Goal: Information Seeking & Learning: Learn about a topic

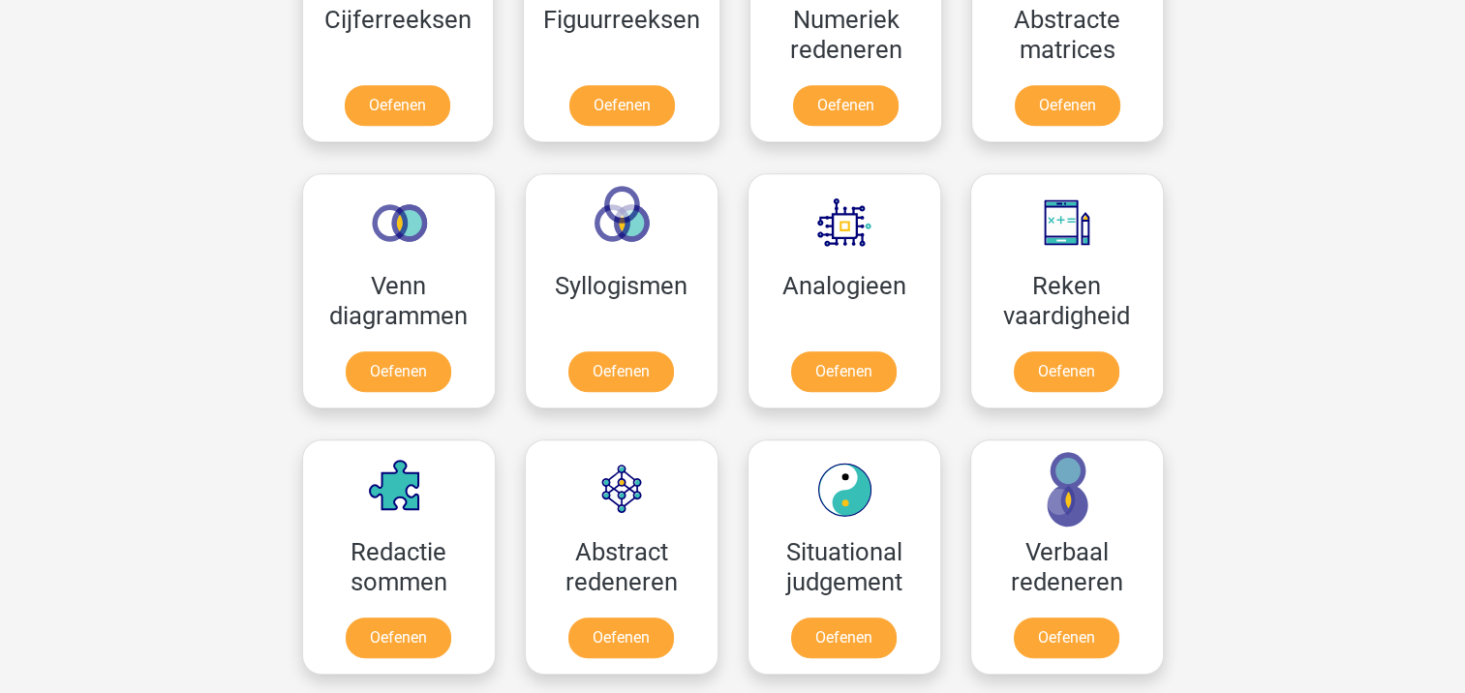
scroll to position [969, 0]
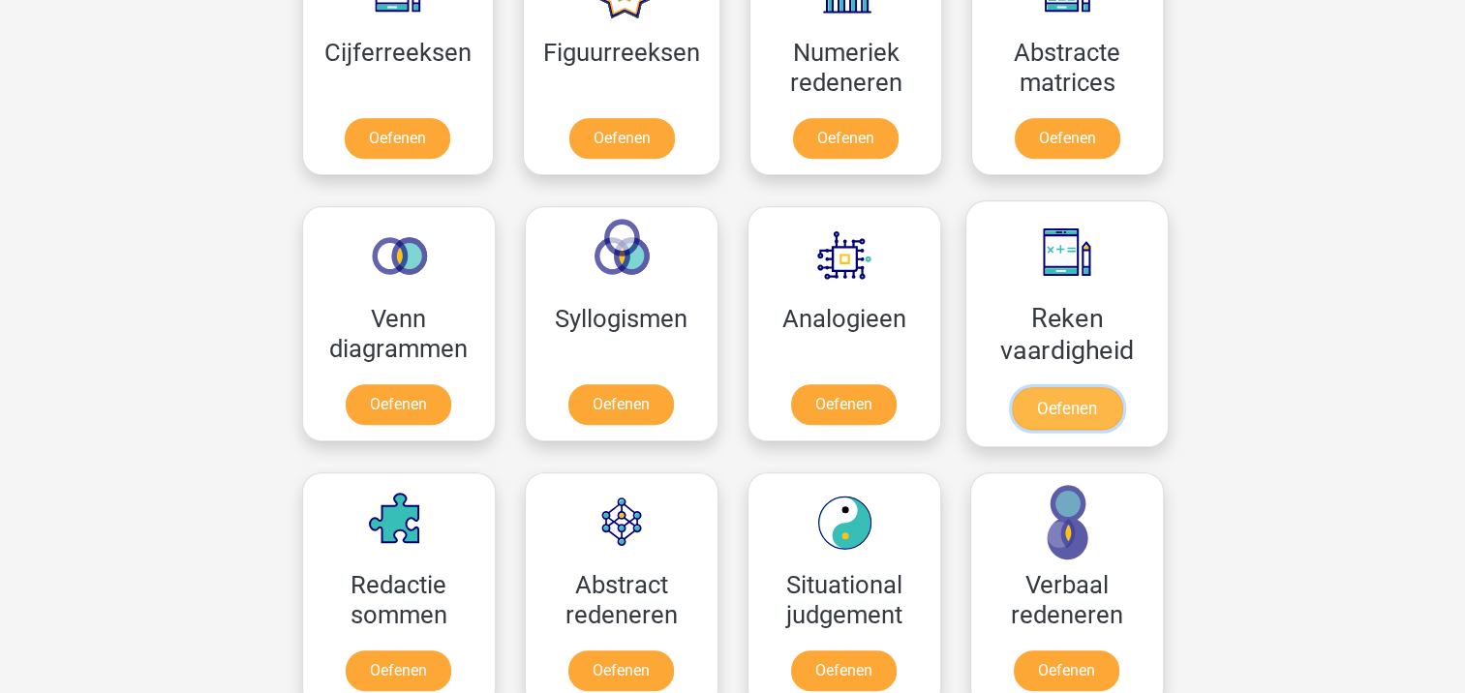
click at [1079, 407] on link "Oefenen" at bounding box center [1066, 408] width 110 height 43
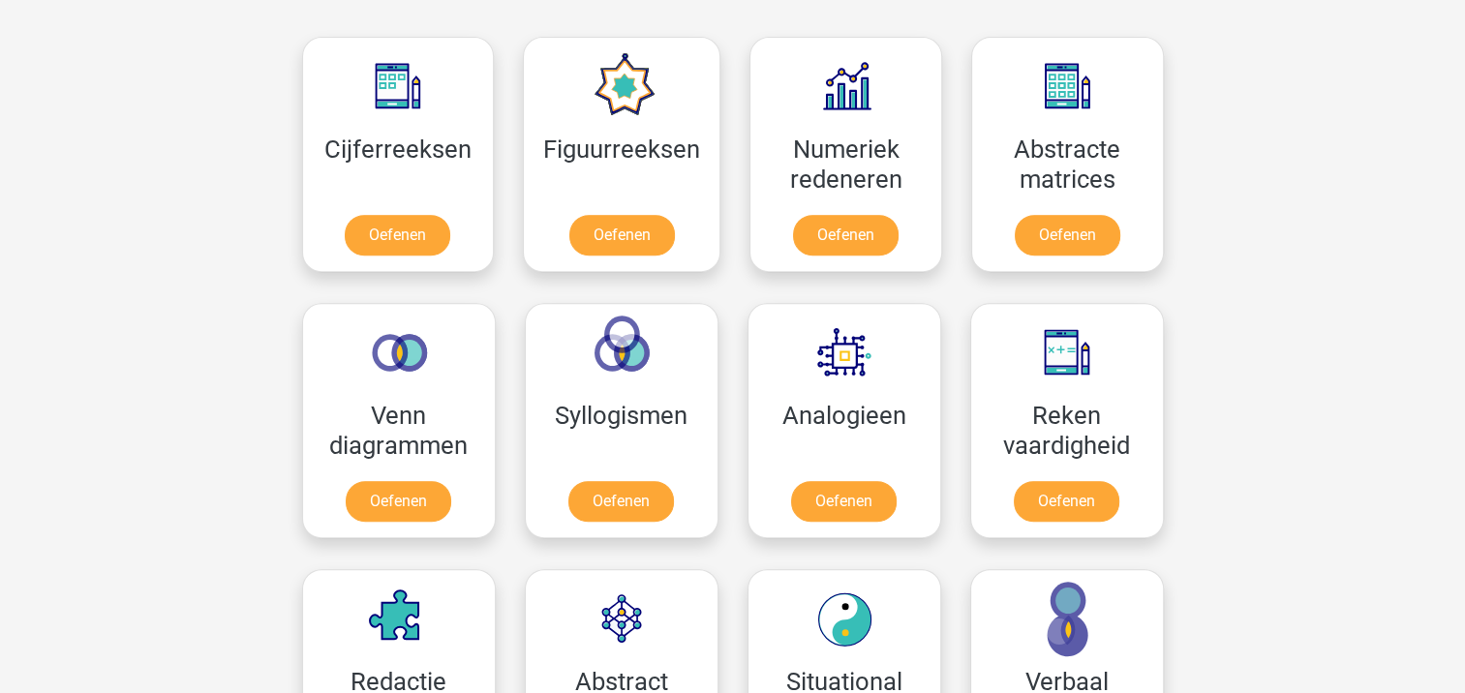
scroll to position [872, 0]
click at [1096, 507] on link "Oefenen" at bounding box center [1066, 505] width 110 height 43
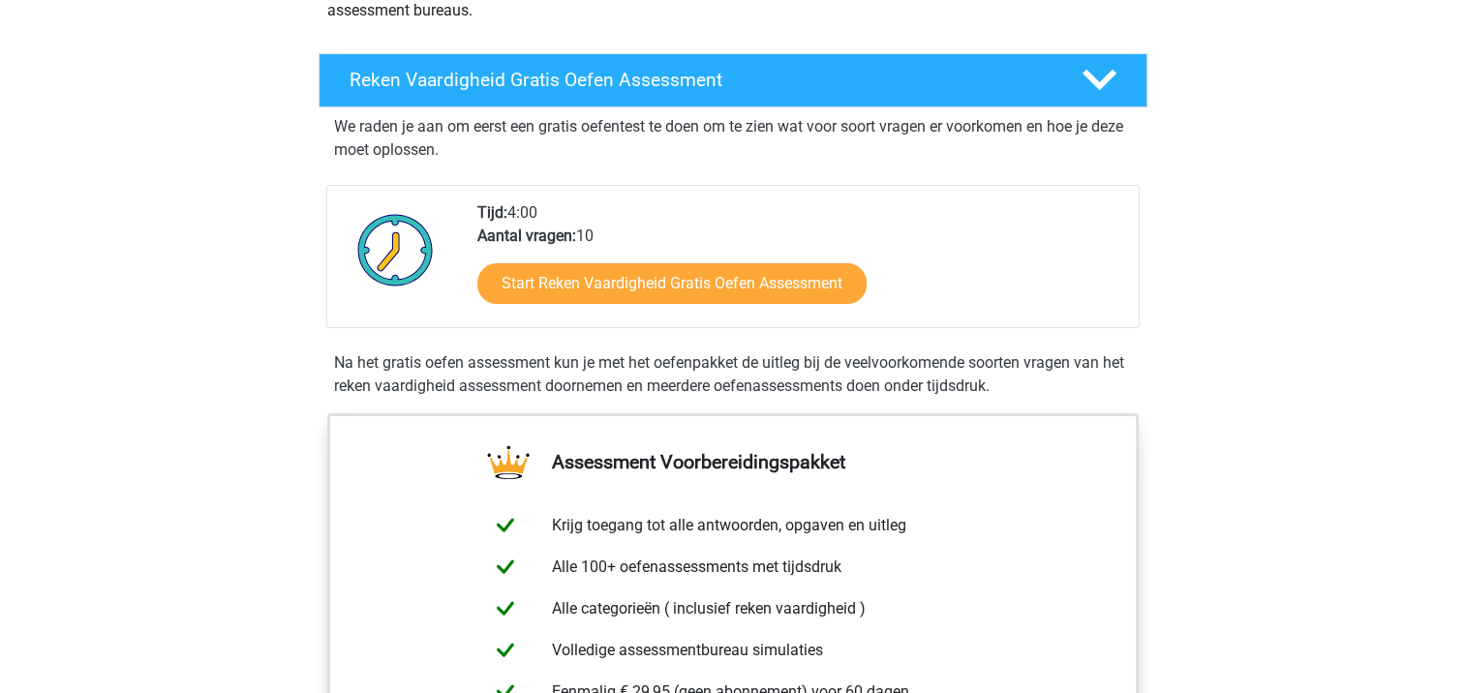
scroll to position [291, 0]
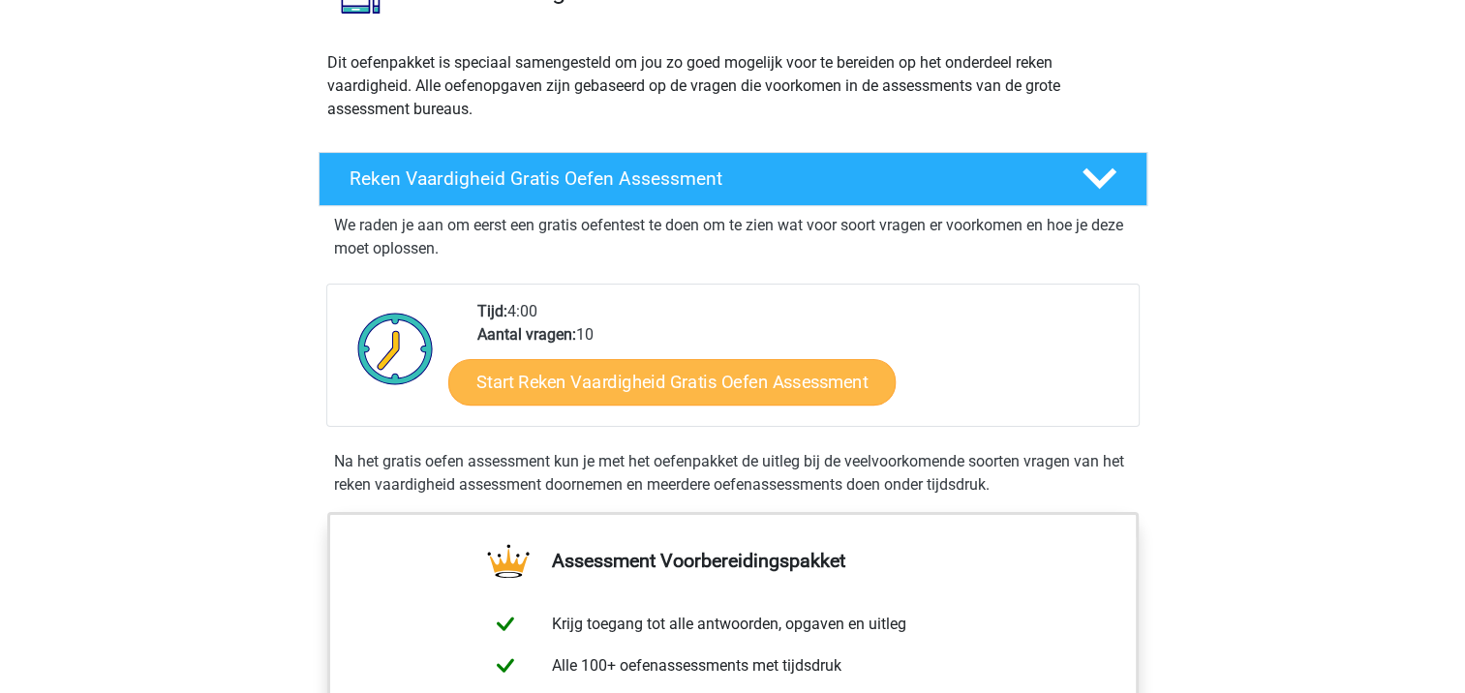
scroll to position [194, 0]
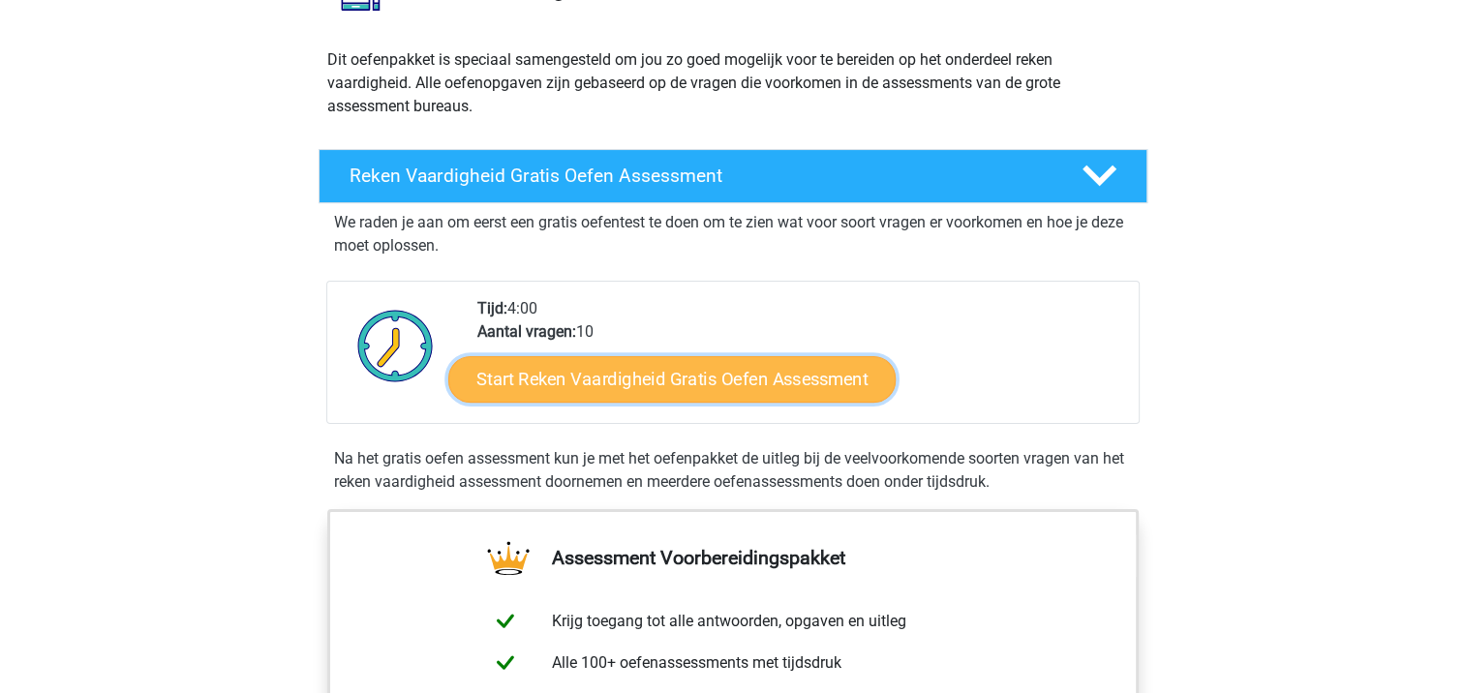
click at [775, 383] on link "Start Reken Vaardigheid Gratis Oefen Assessment" at bounding box center [671, 378] width 447 height 46
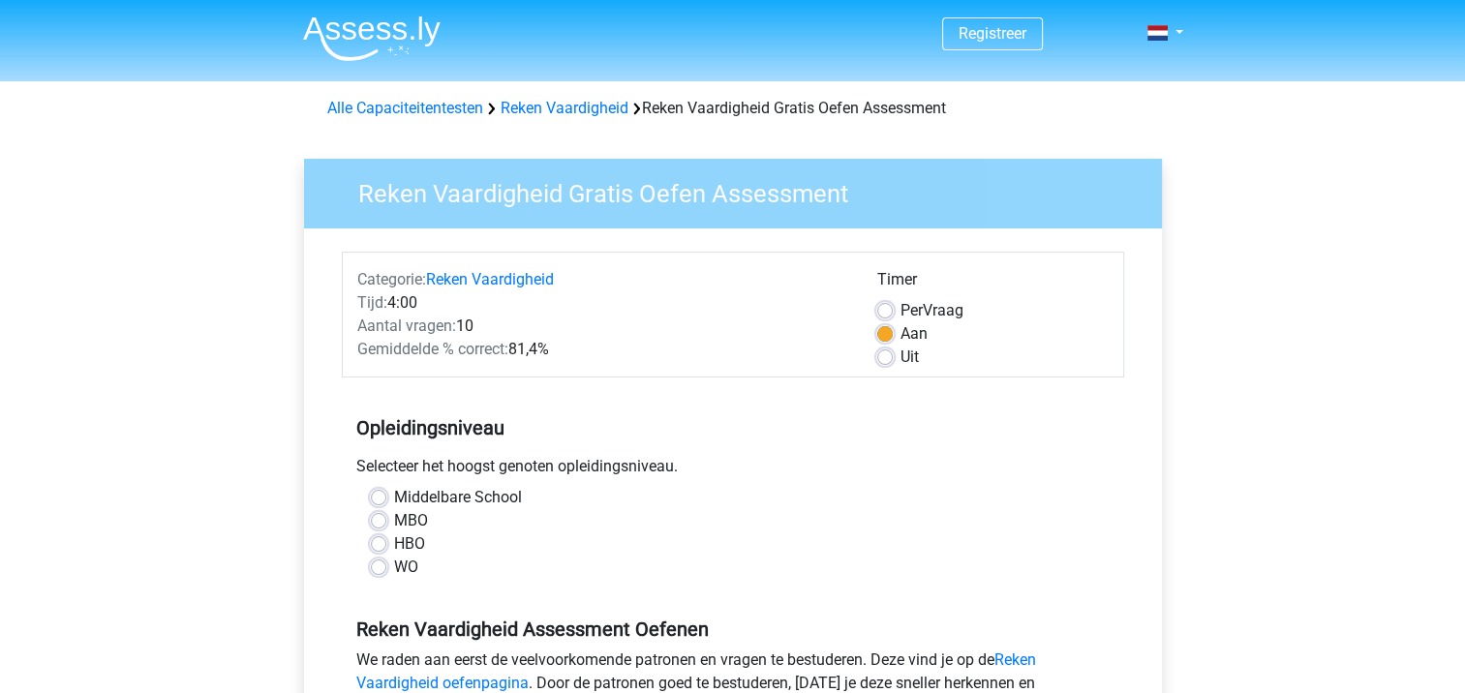
click at [410, 538] on label "HBO" at bounding box center [409, 544] width 31 height 23
click at [386, 538] on input "HBO" at bounding box center [378, 542] width 15 height 19
radio input "true"
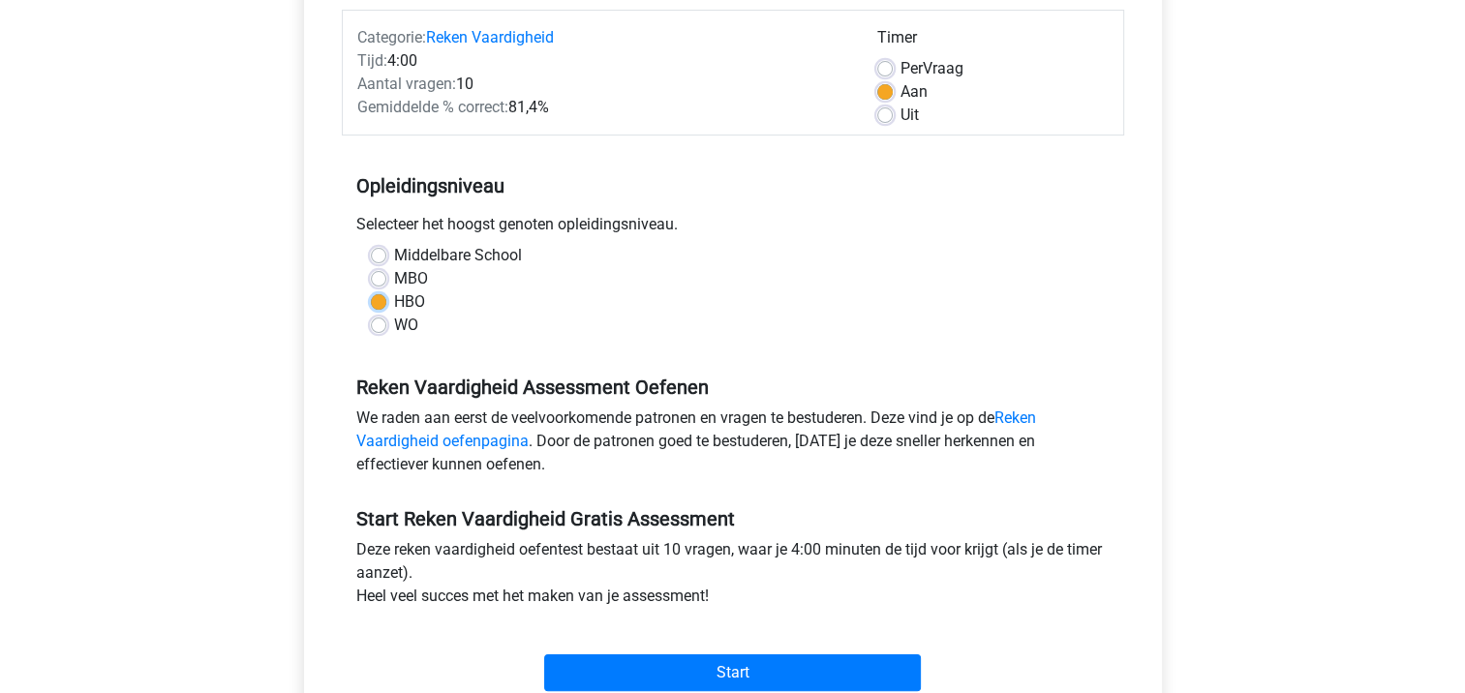
scroll to position [291, 0]
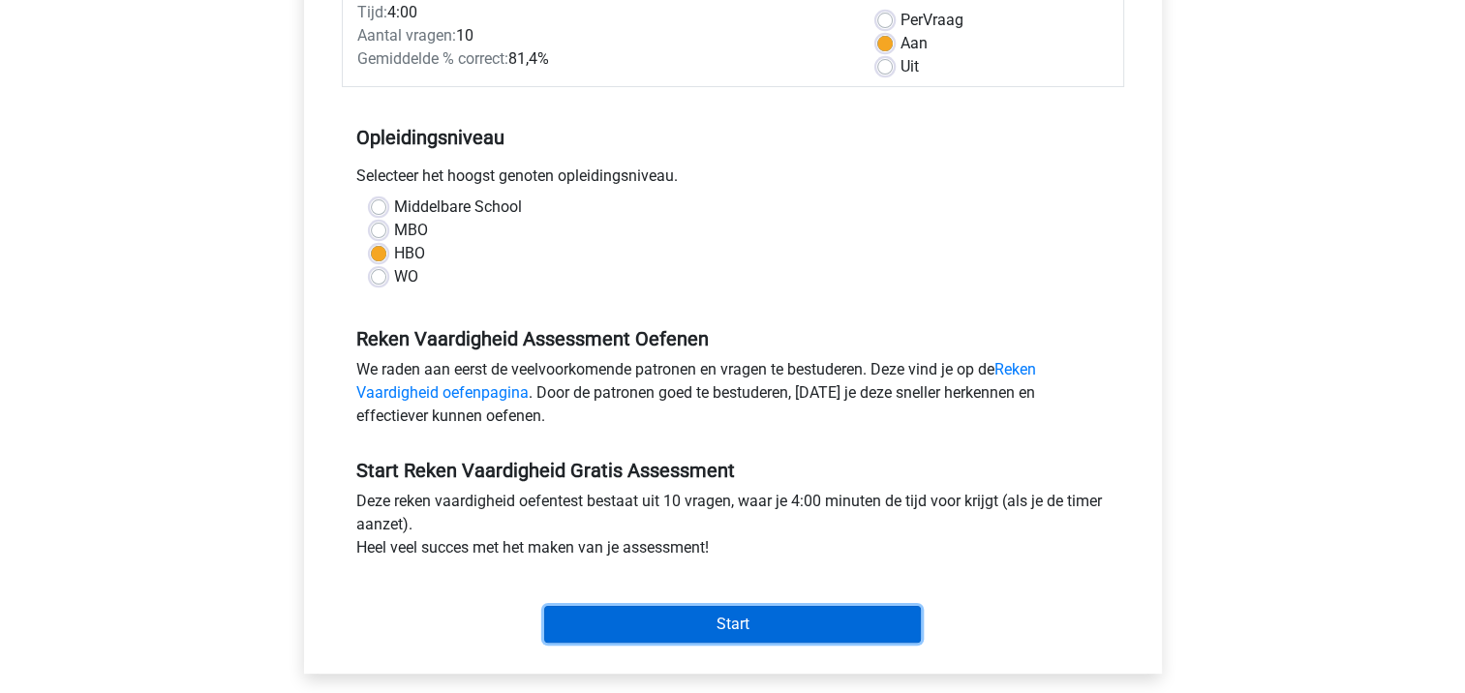
click at [679, 619] on input "Start" at bounding box center [732, 624] width 377 height 37
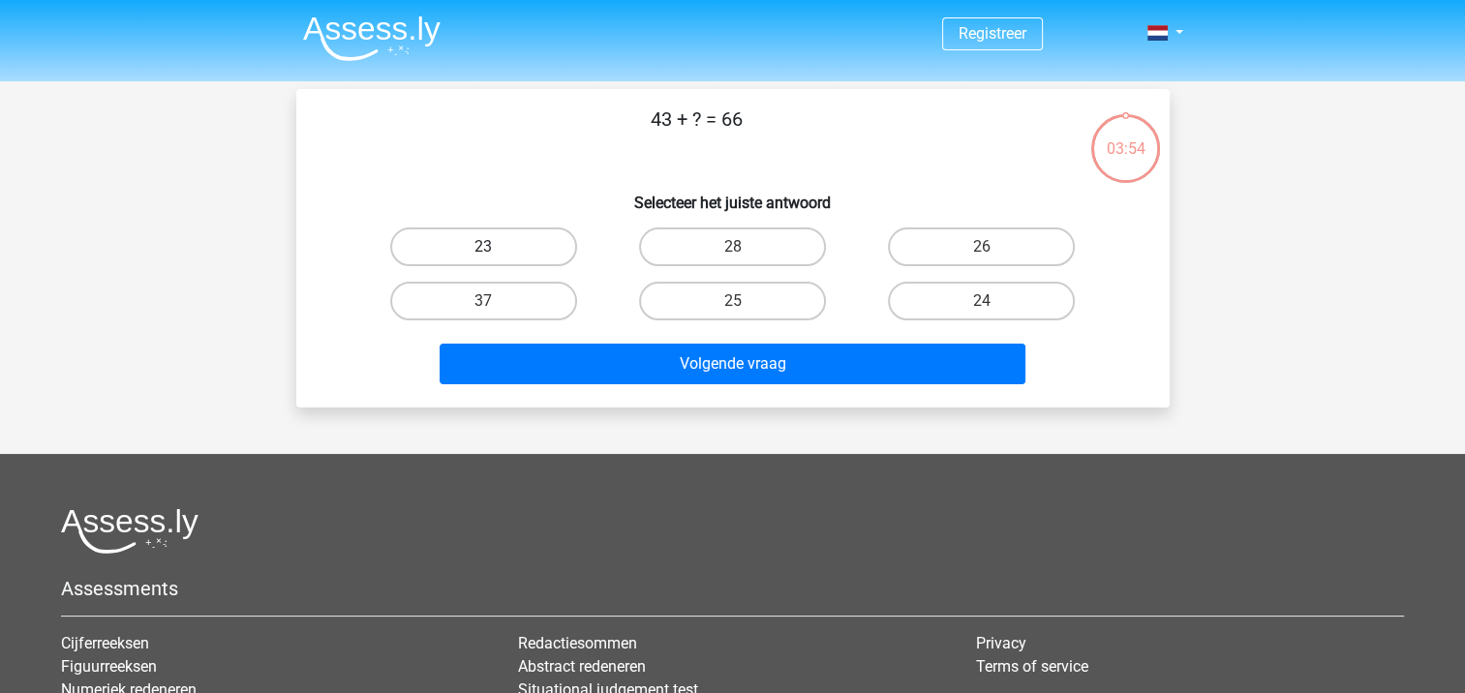
click at [540, 252] on label "23" at bounding box center [483, 247] width 187 height 39
click at [496, 252] on input "23" at bounding box center [489, 253] width 13 height 13
radio input "true"
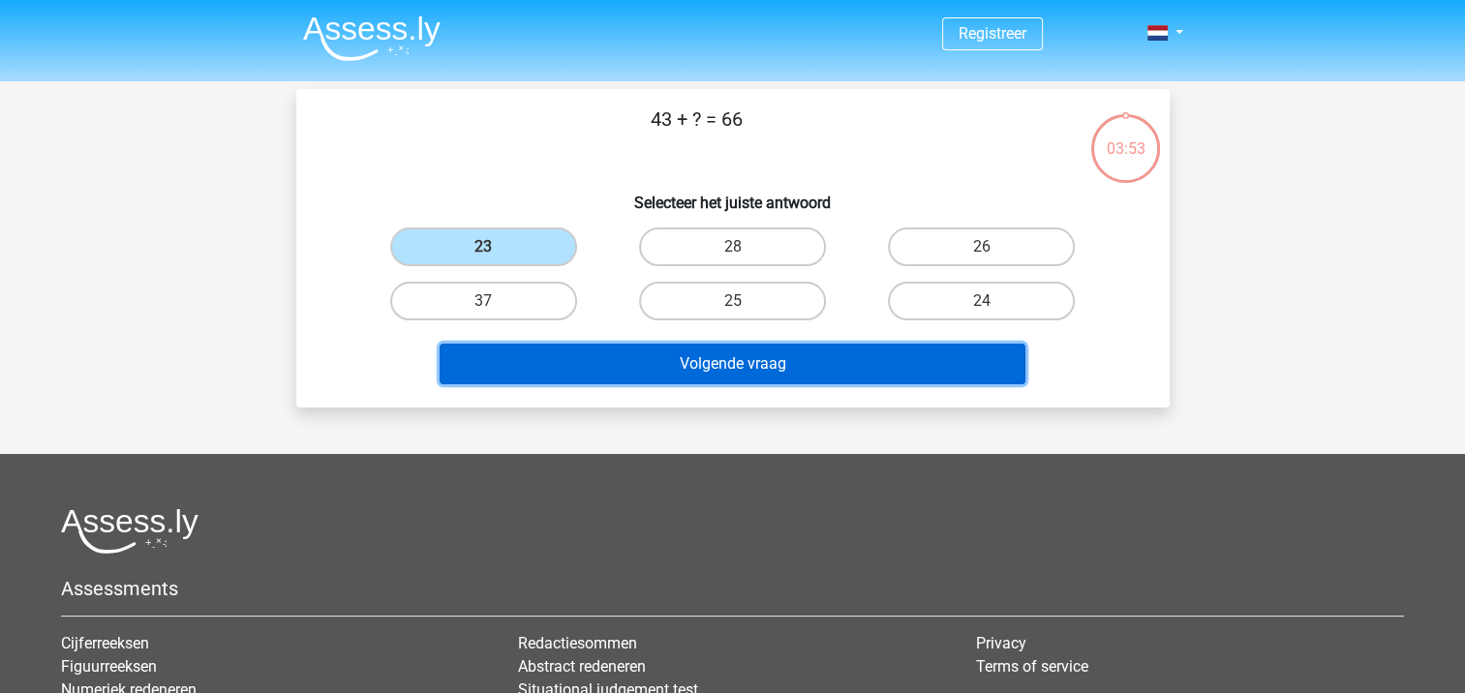
click at [639, 354] on button "Volgende vraag" at bounding box center [733, 364] width 586 height 41
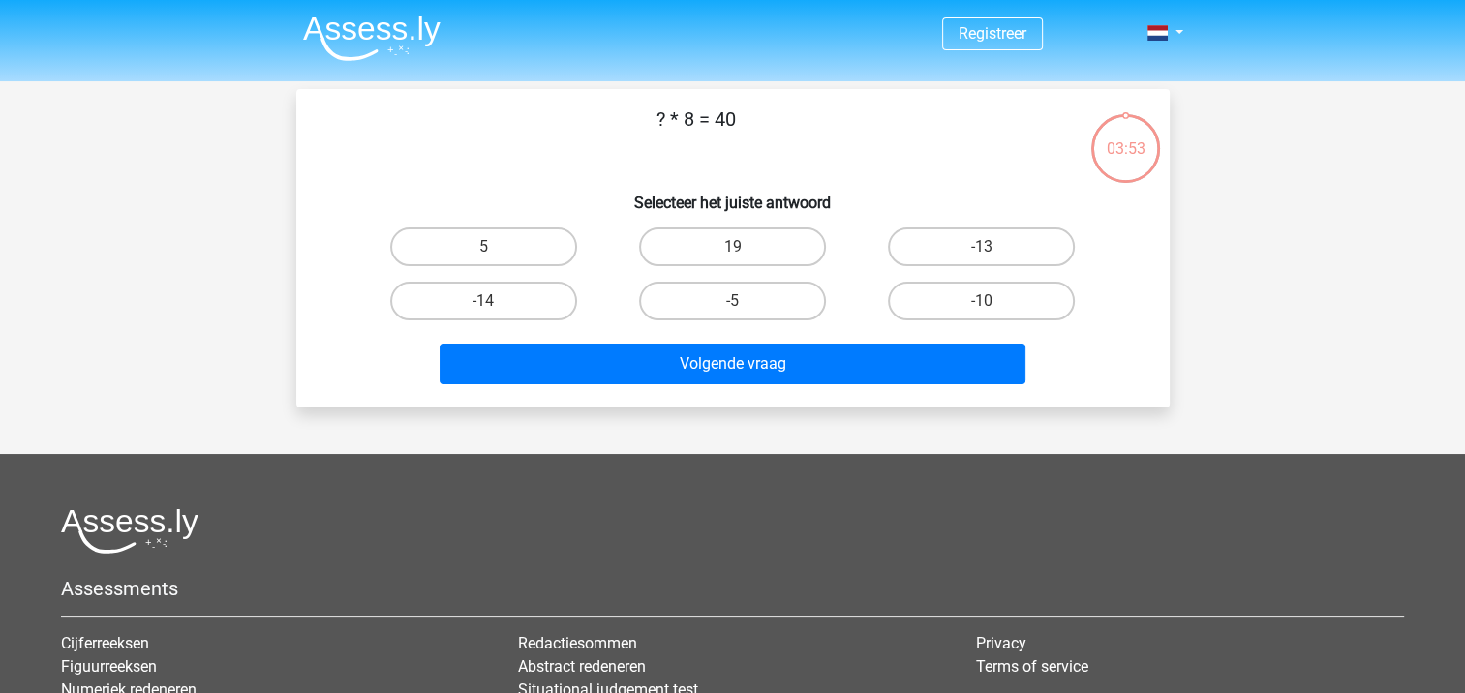
scroll to position [89, 0]
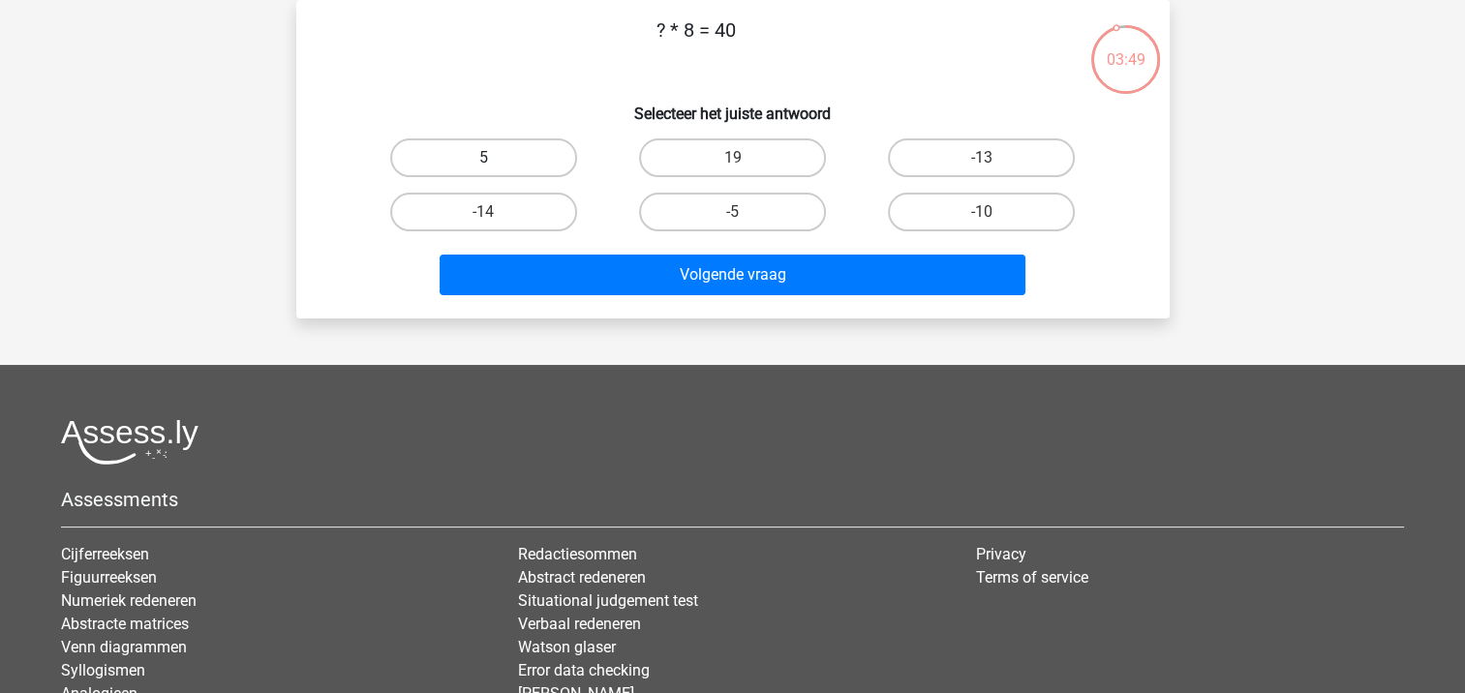
click at [534, 167] on label "5" at bounding box center [483, 157] width 187 height 39
click at [496, 167] on input "5" at bounding box center [489, 164] width 13 height 13
radio input "true"
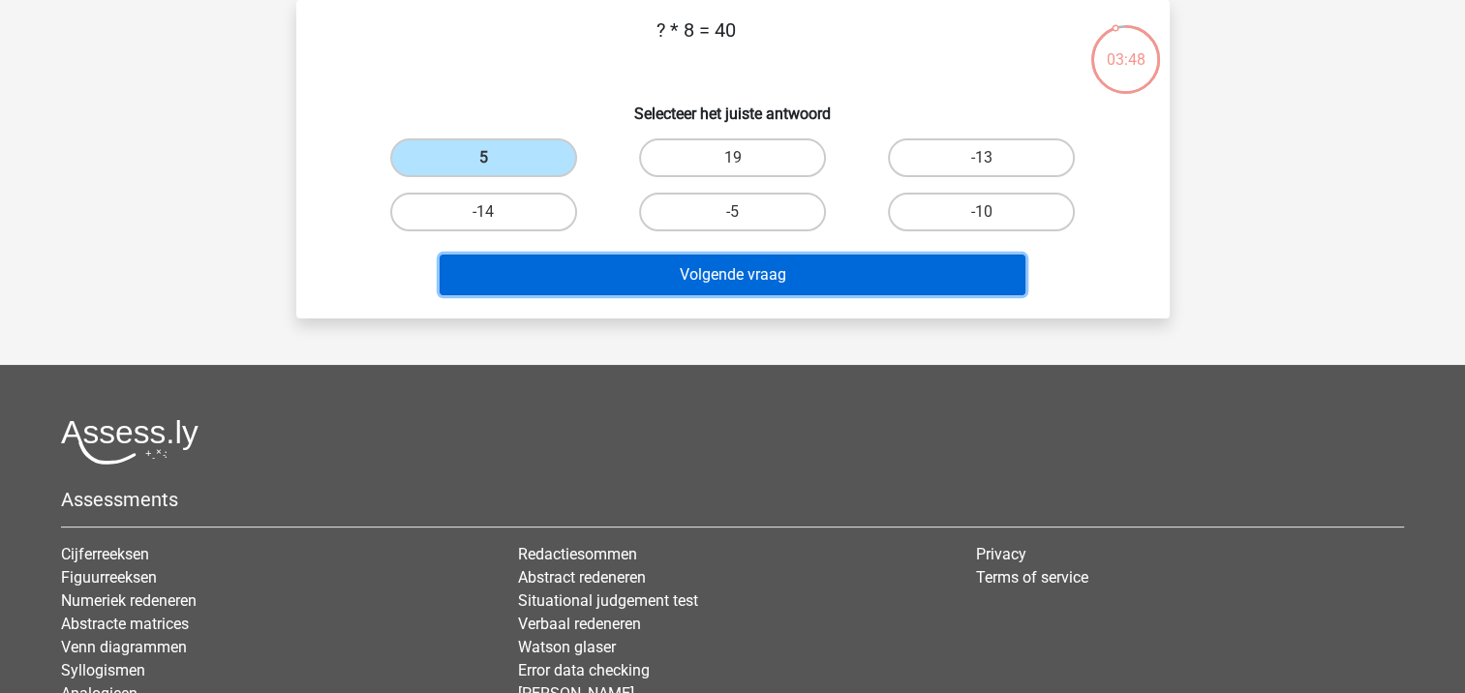
click at [600, 267] on button "Volgende vraag" at bounding box center [733, 275] width 586 height 41
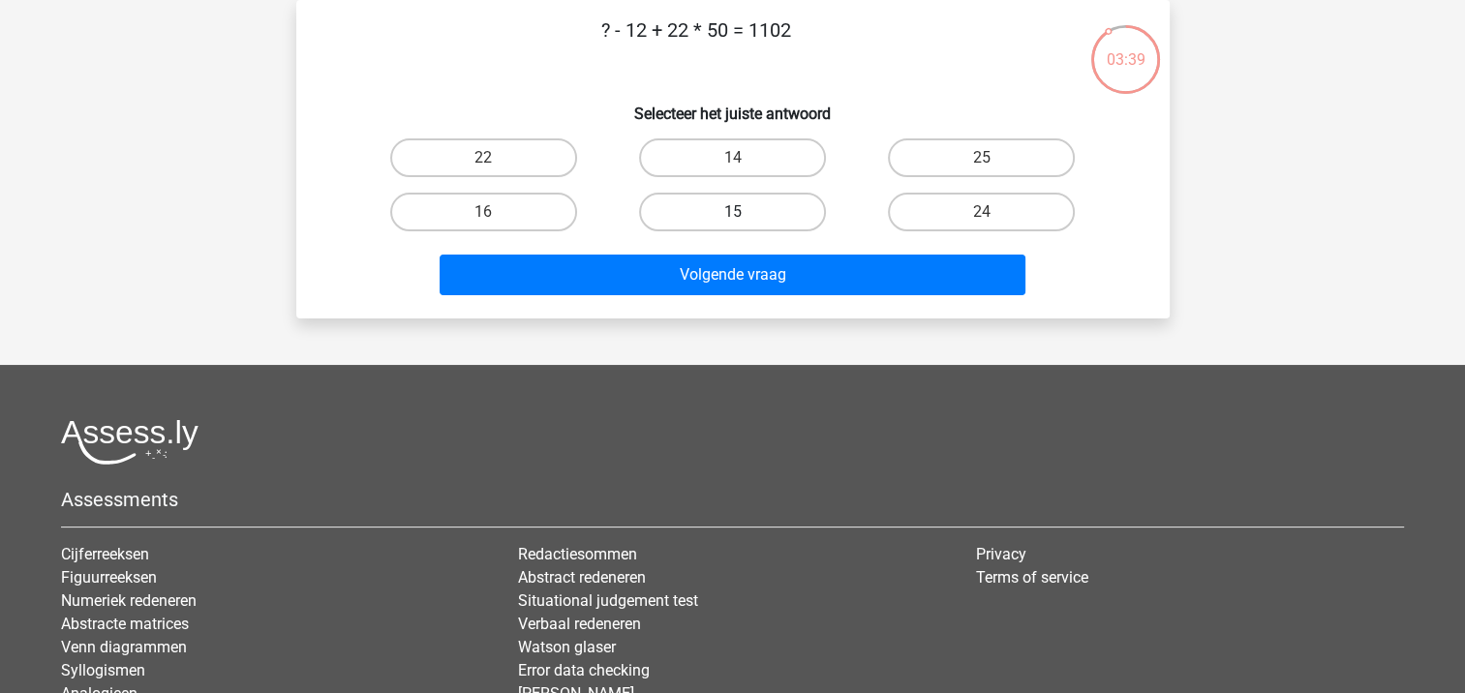
click at [716, 200] on label "15" at bounding box center [732, 212] width 187 height 39
click at [732, 212] on input "15" at bounding box center [738, 218] width 13 height 13
radio input "true"
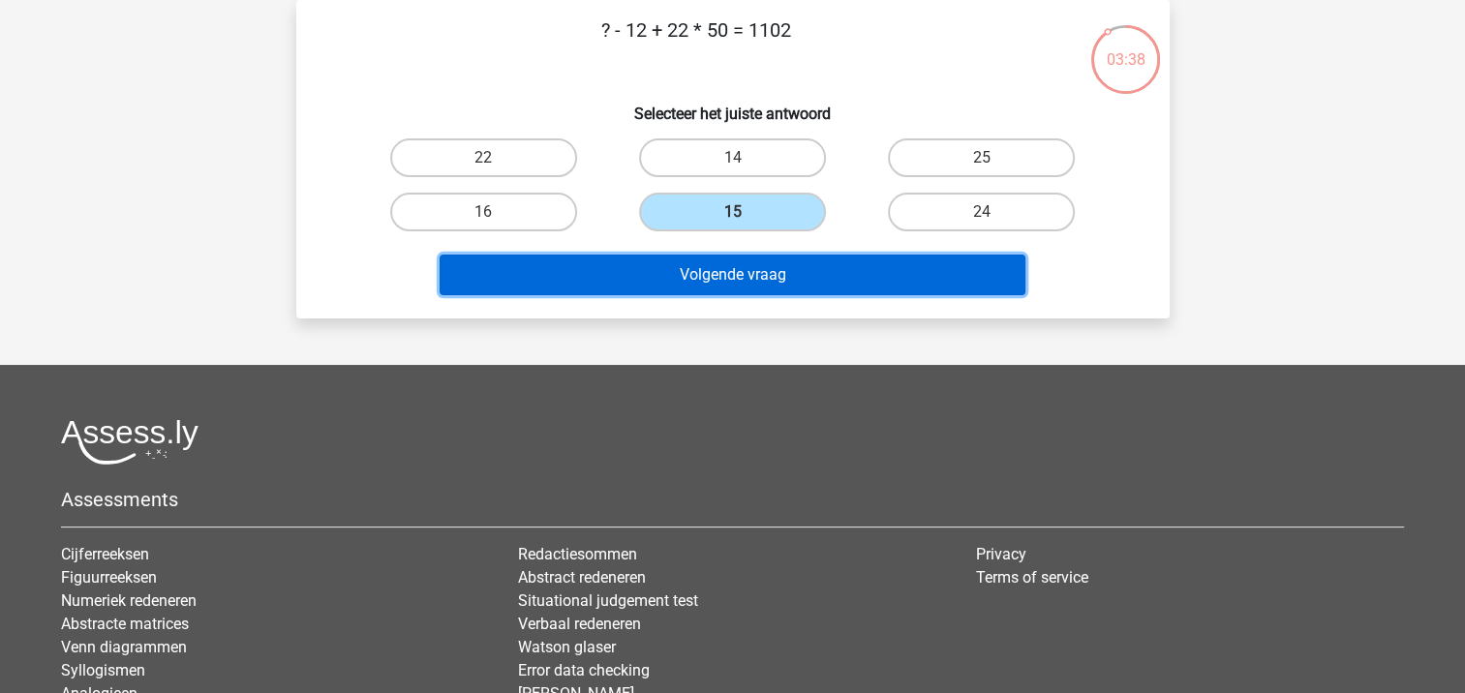
click at [713, 275] on button "Volgende vraag" at bounding box center [733, 275] width 586 height 41
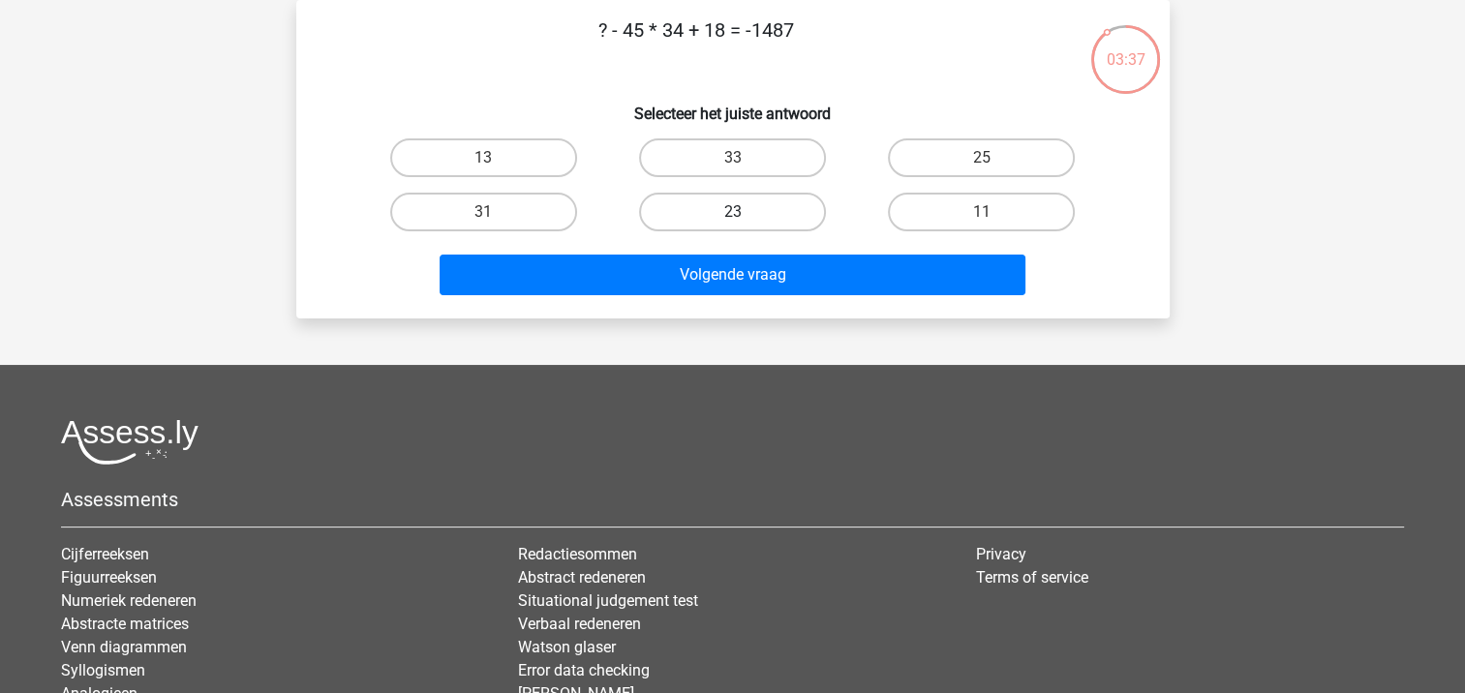
click at [712, 217] on label "23" at bounding box center [732, 212] width 187 height 39
click at [732, 217] on input "23" at bounding box center [738, 218] width 13 height 13
radio input "true"
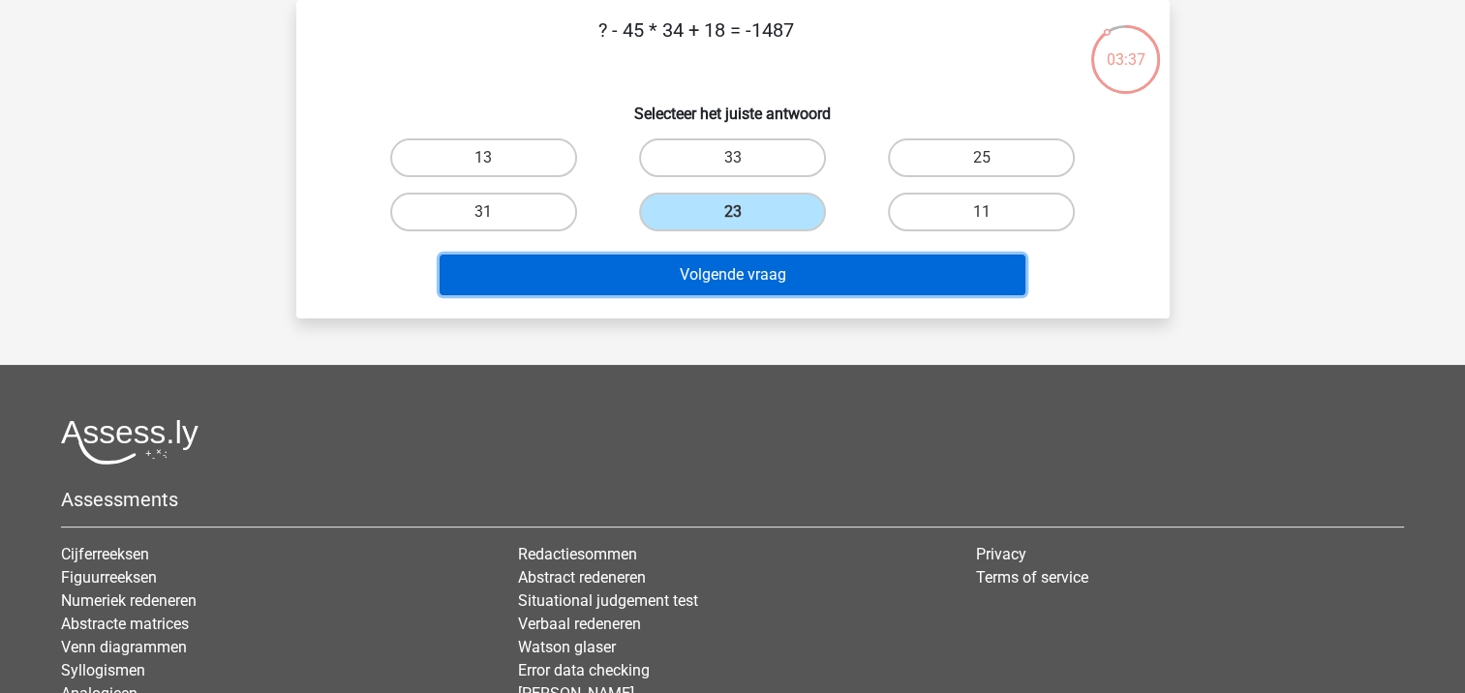
click at [713, 268] on button "Volgende vraag" at bounding box center [733, 275] width 586 height 41
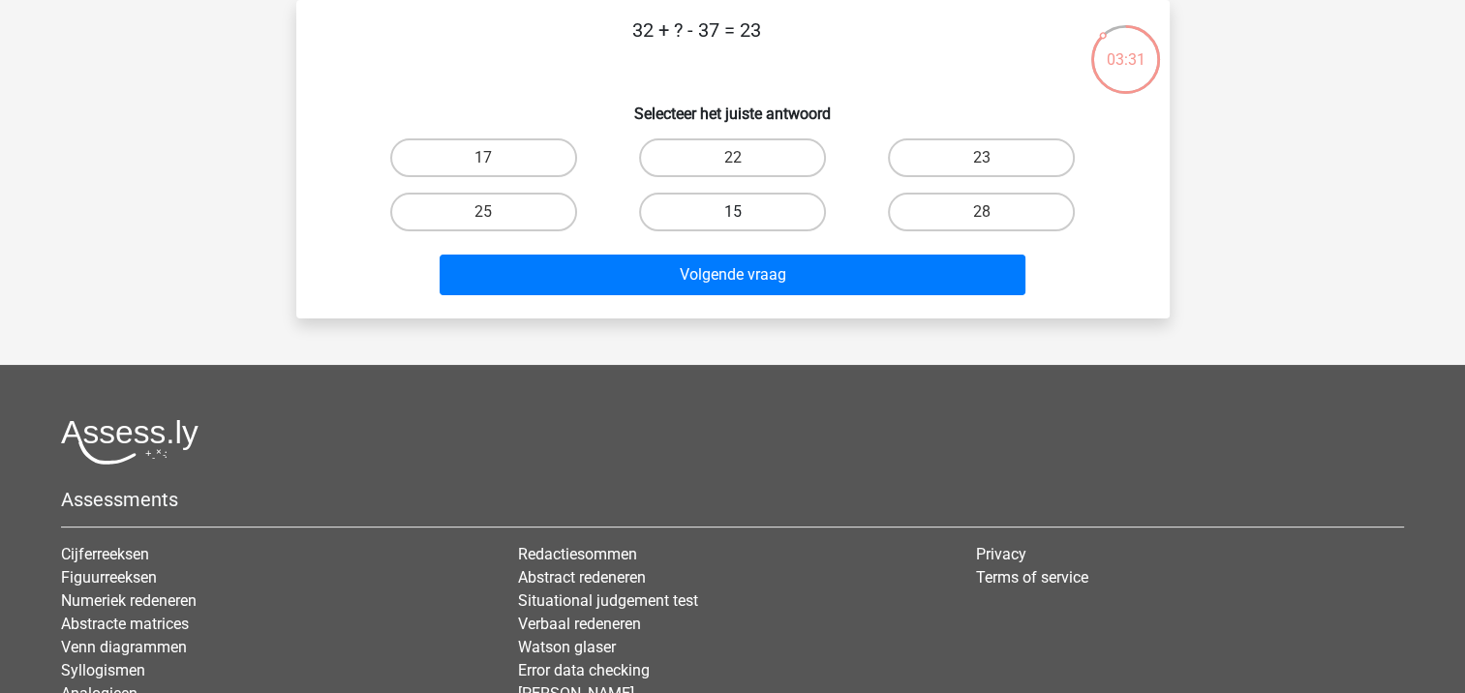
click at [722, 204] on label "15" at bounding box center [732, 212] width 187 height 39
click at [732, 212] on input "15" at bounding box center [738, 218] width 13 height 13
radio input "true"
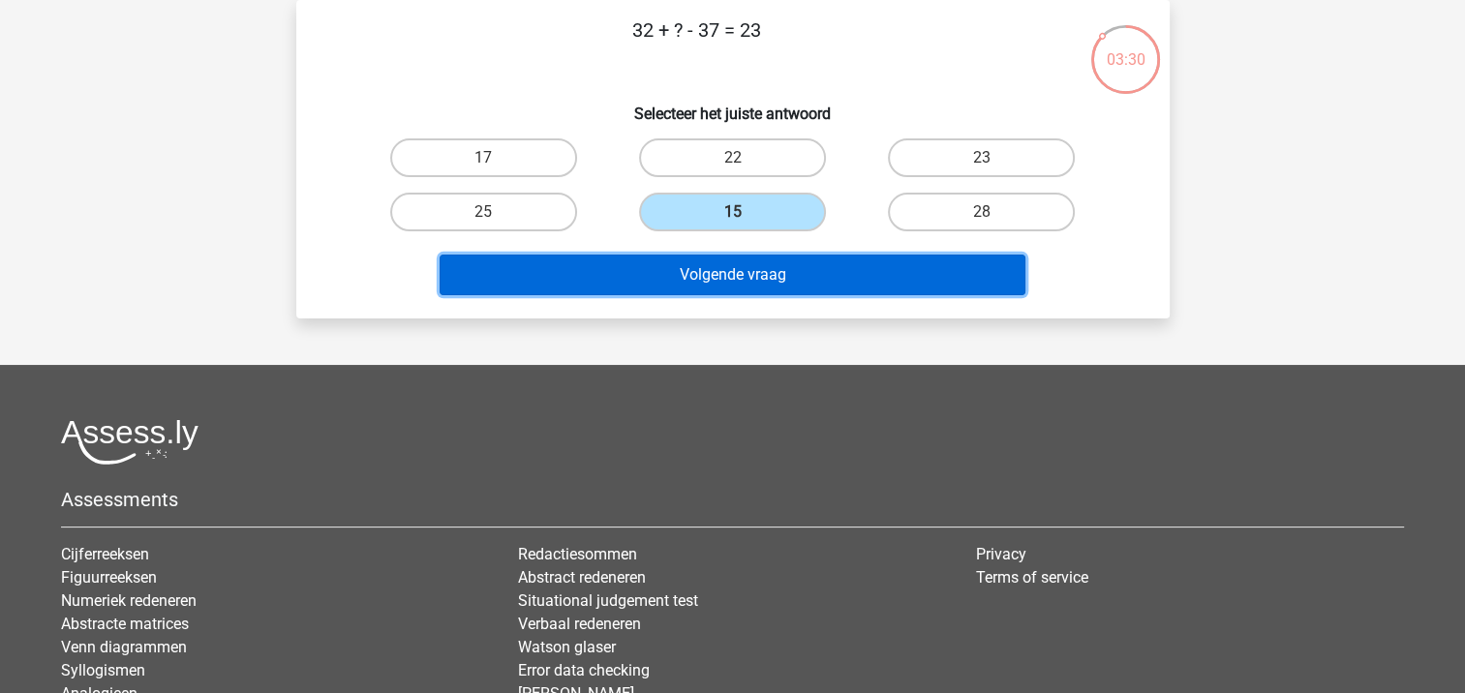
click at [728, 263] on button "Volgende vraag" at bounding box center [733, 275] width 586 height 41
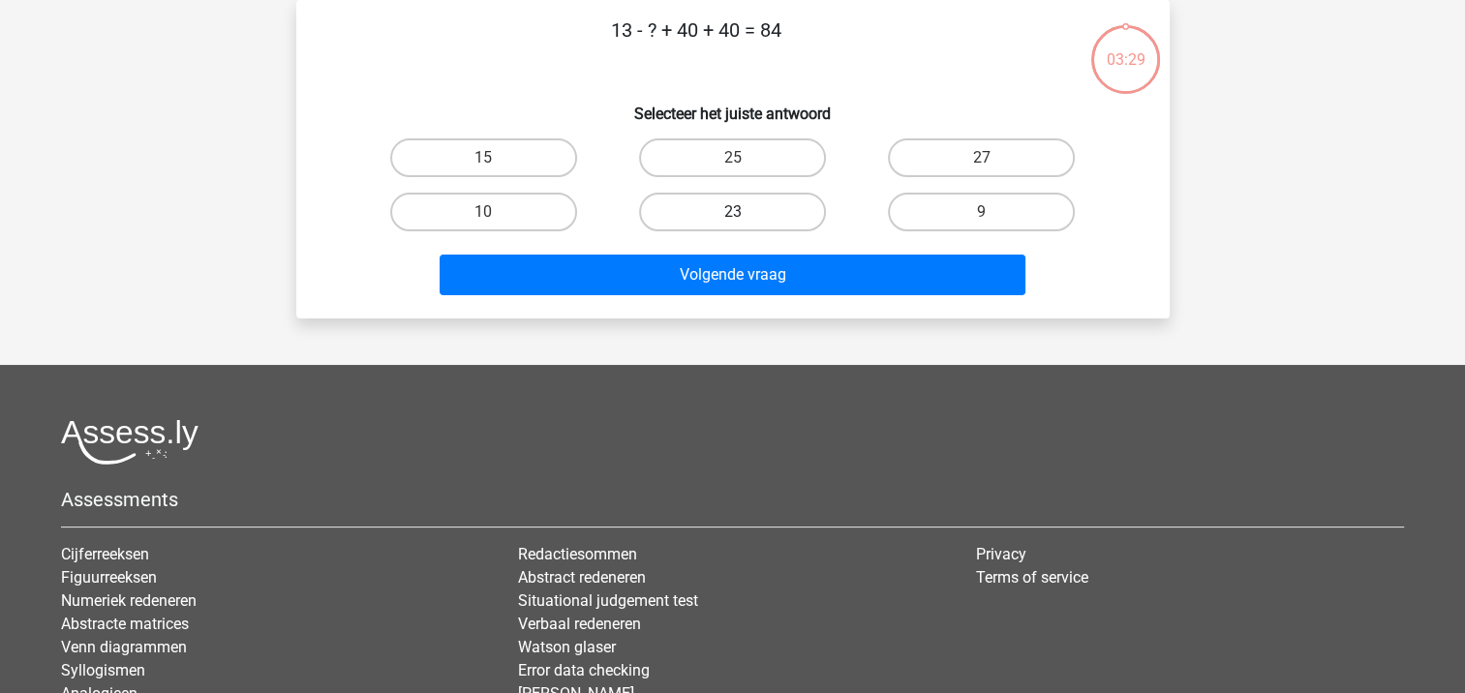
click at [731, 214] on label "23" at bounding box center [732, 212] width 187 height 39
click at [732, 214] on input "23" at bounding box center [738, 218] width 13 height 13
radio input "true"
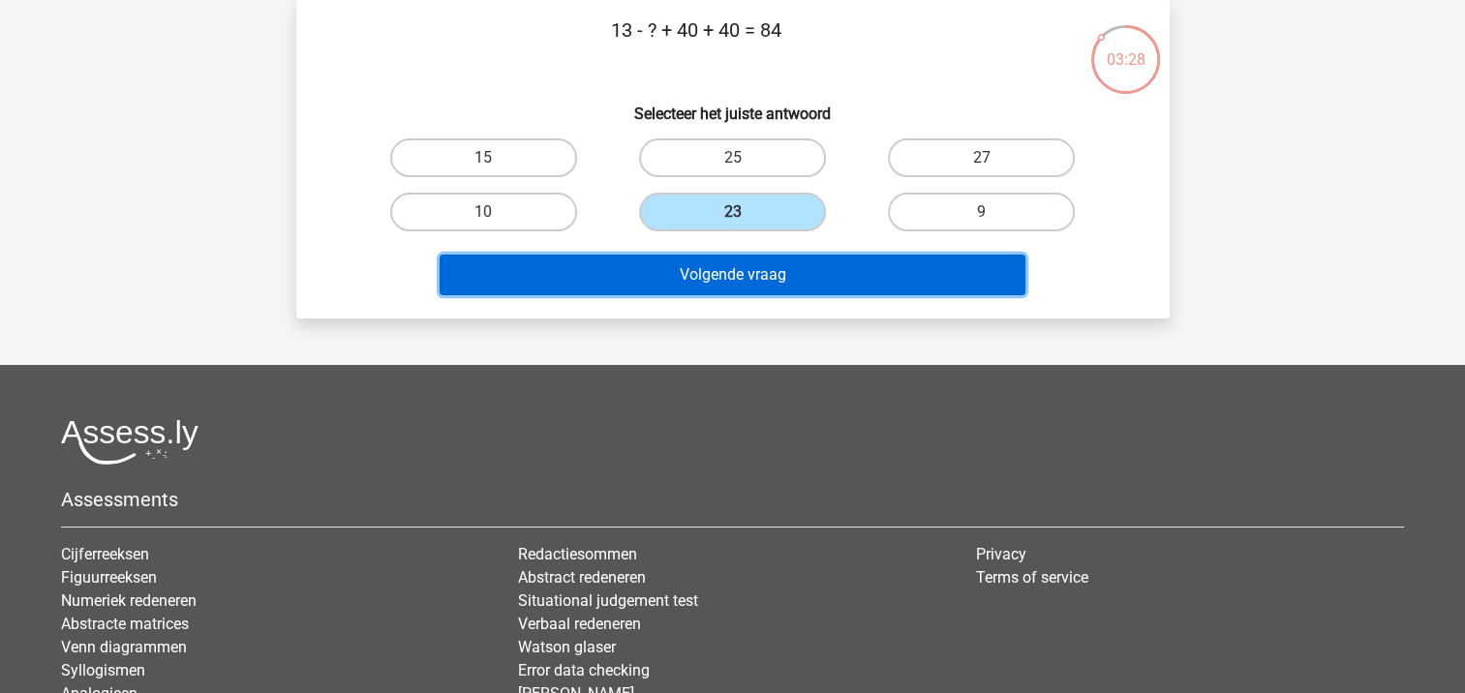
click at [738, 263] on button "Volgende vraag" at bounding box center [733, 275] width 586 height 41
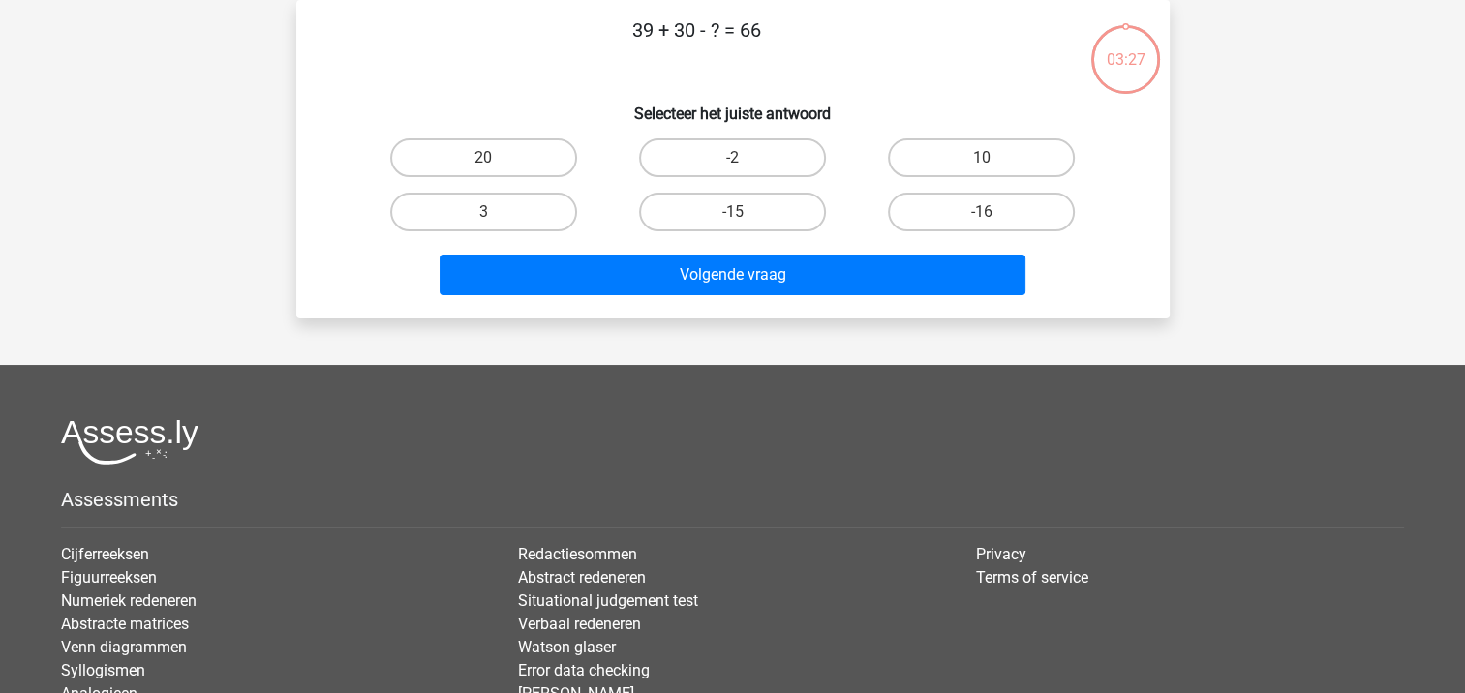
click at [741, 218] on input "-15" at bounding box center [738, 218] width 13 height 13
radio input "true"
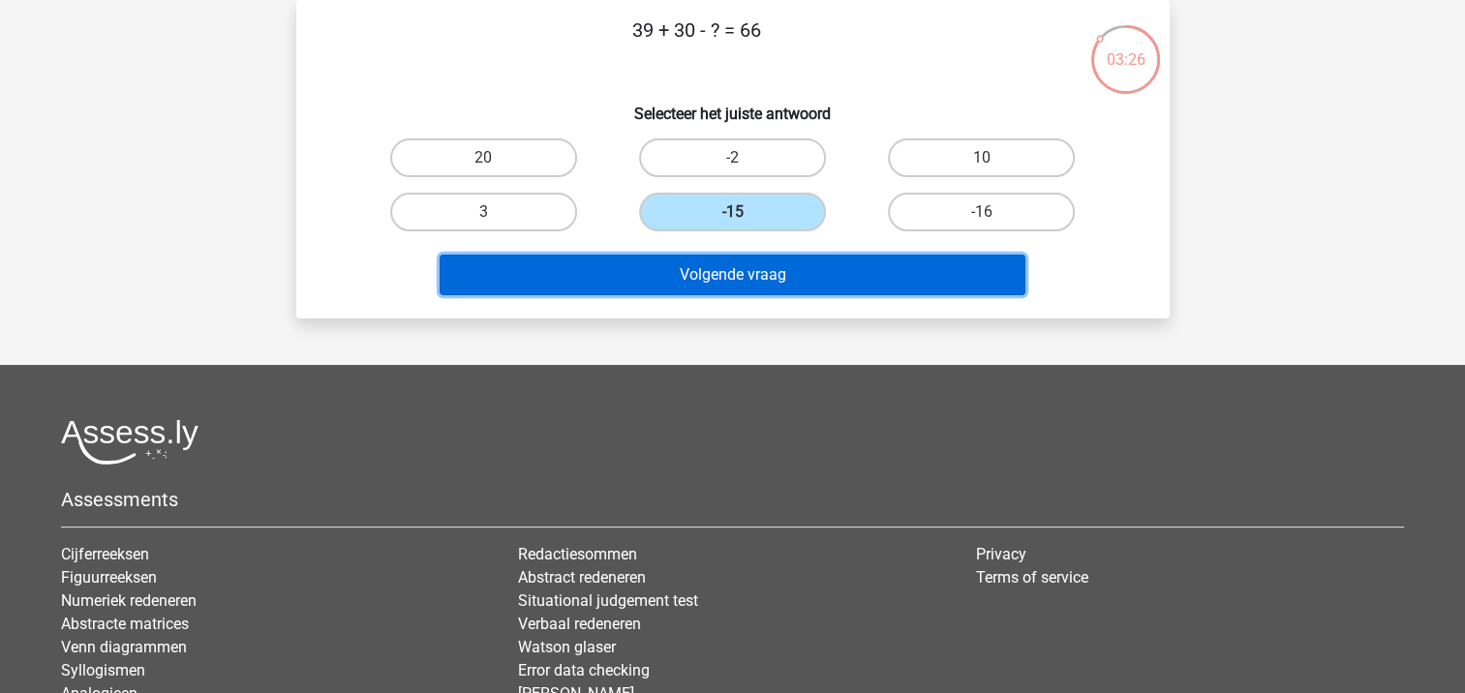
click at [748, 274] on button "Volgende vraag" at bounding box center [733, 275] width 586 height 41
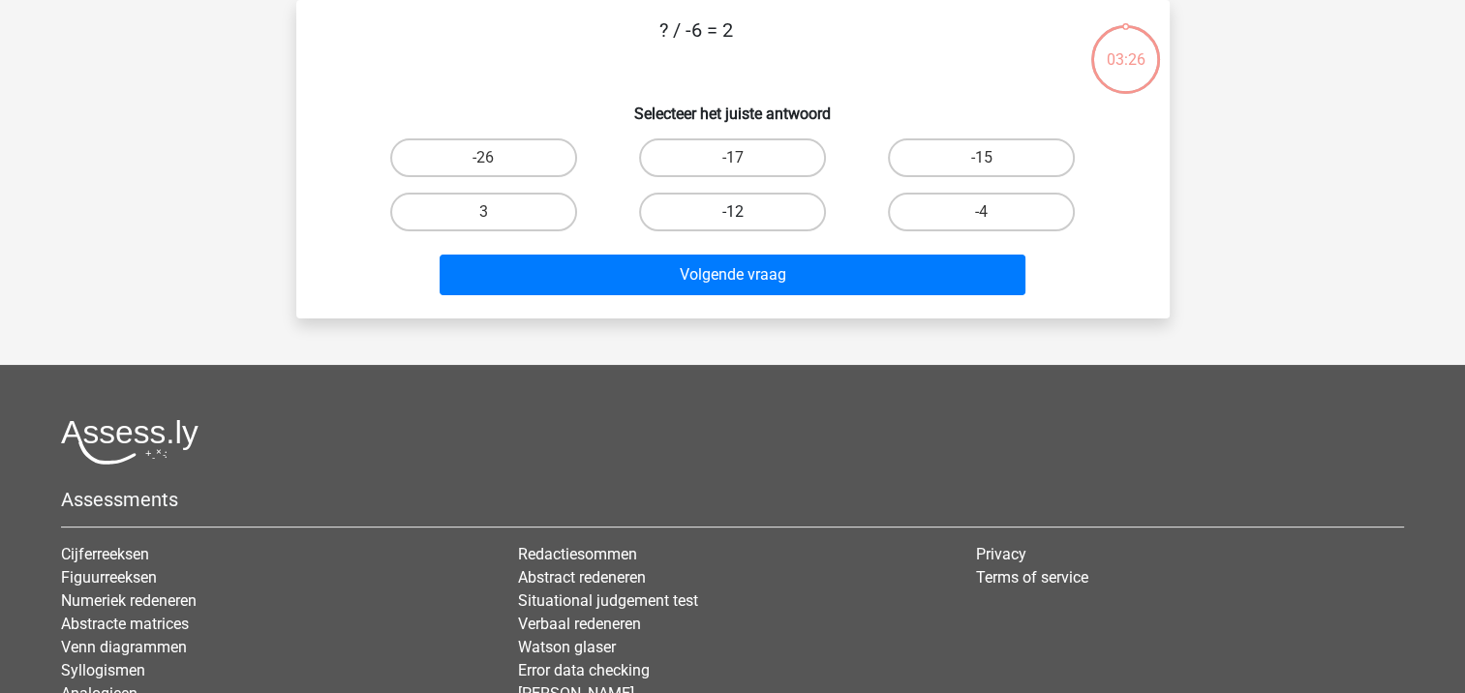
click at [747, 209] on label "-12" at bounding box center [732, 212] width 187 height 39
click at [745, 212] on input "-12" at bounding box center [738, 218] width 13 height 13
radio input "true"
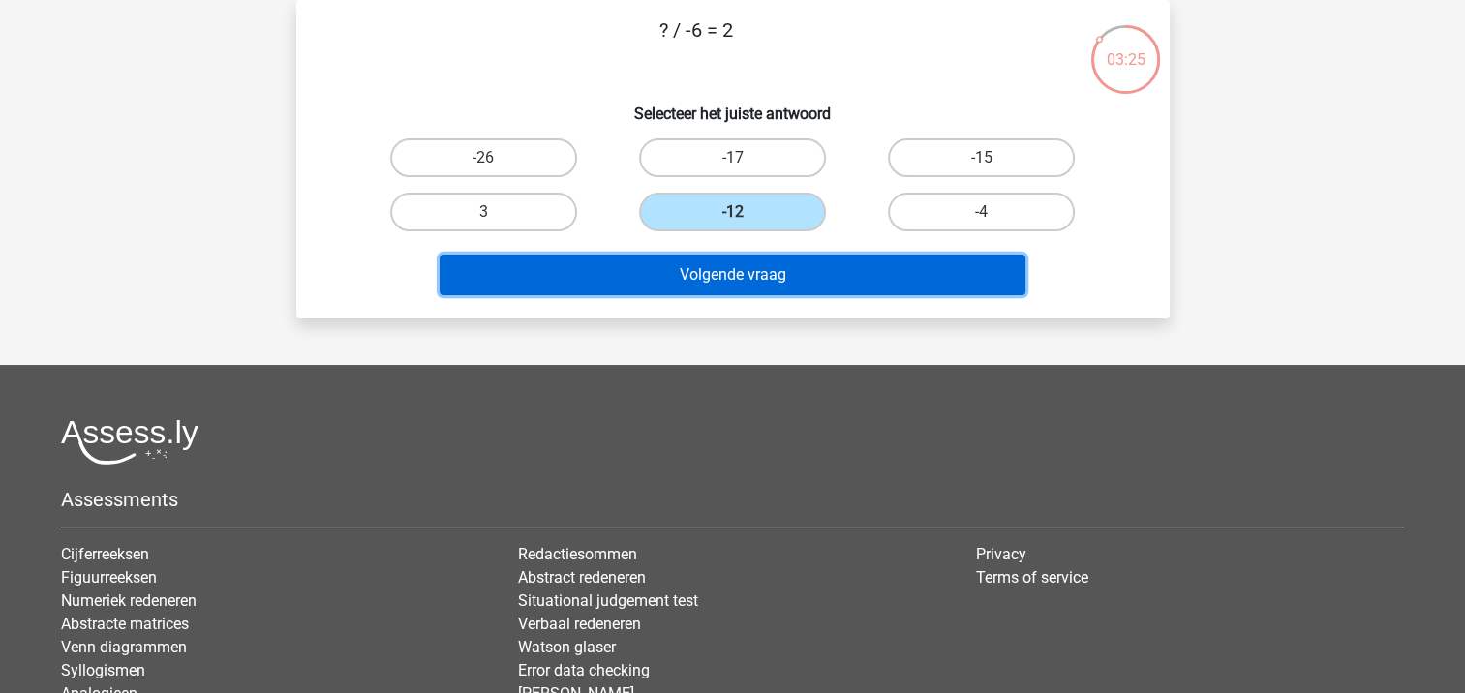
click at [752, 264] on button "Volgende vraag" at bounding box center [733, 275] width 586 height 41
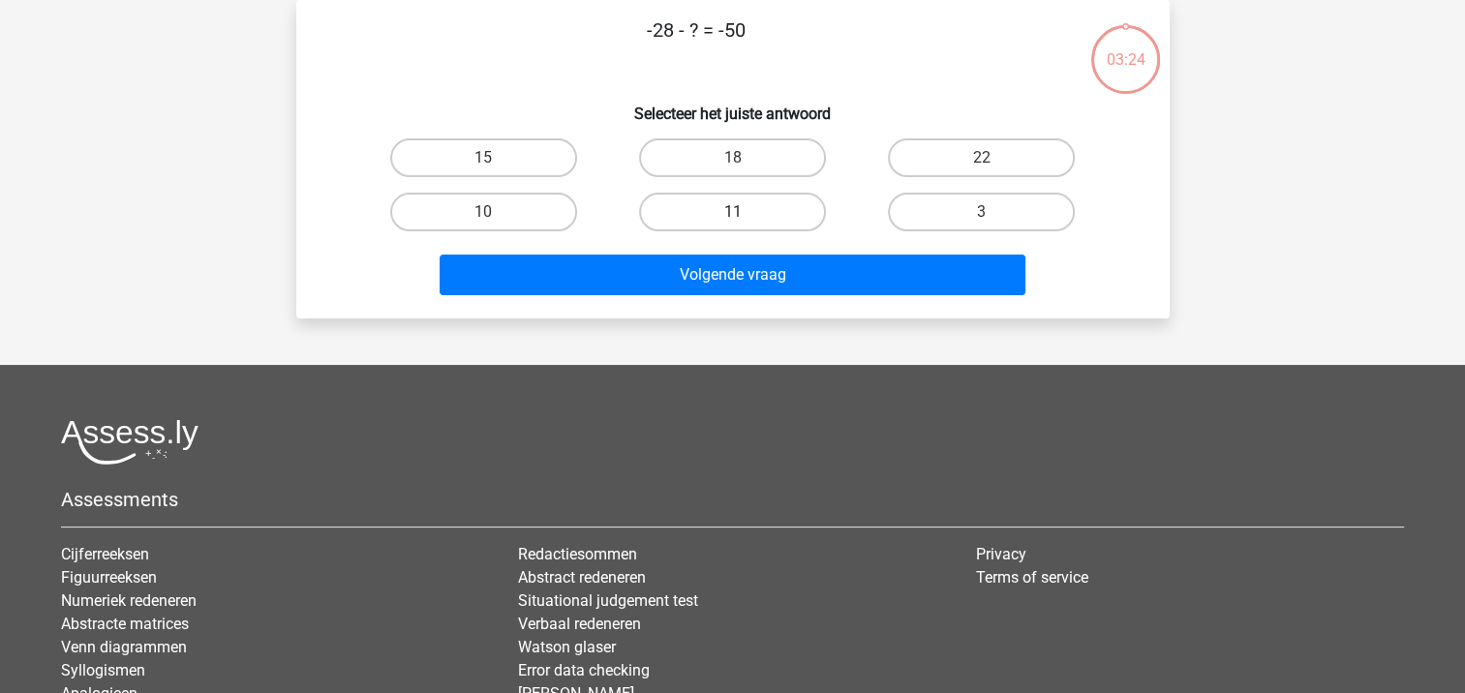
click at [750, 216] on label "11" at bounding box center [732, 212] width 187 height 39
click at [745, 216] on input "11" at bounding box center [738, 218] width 13 height 13
radio input "true"
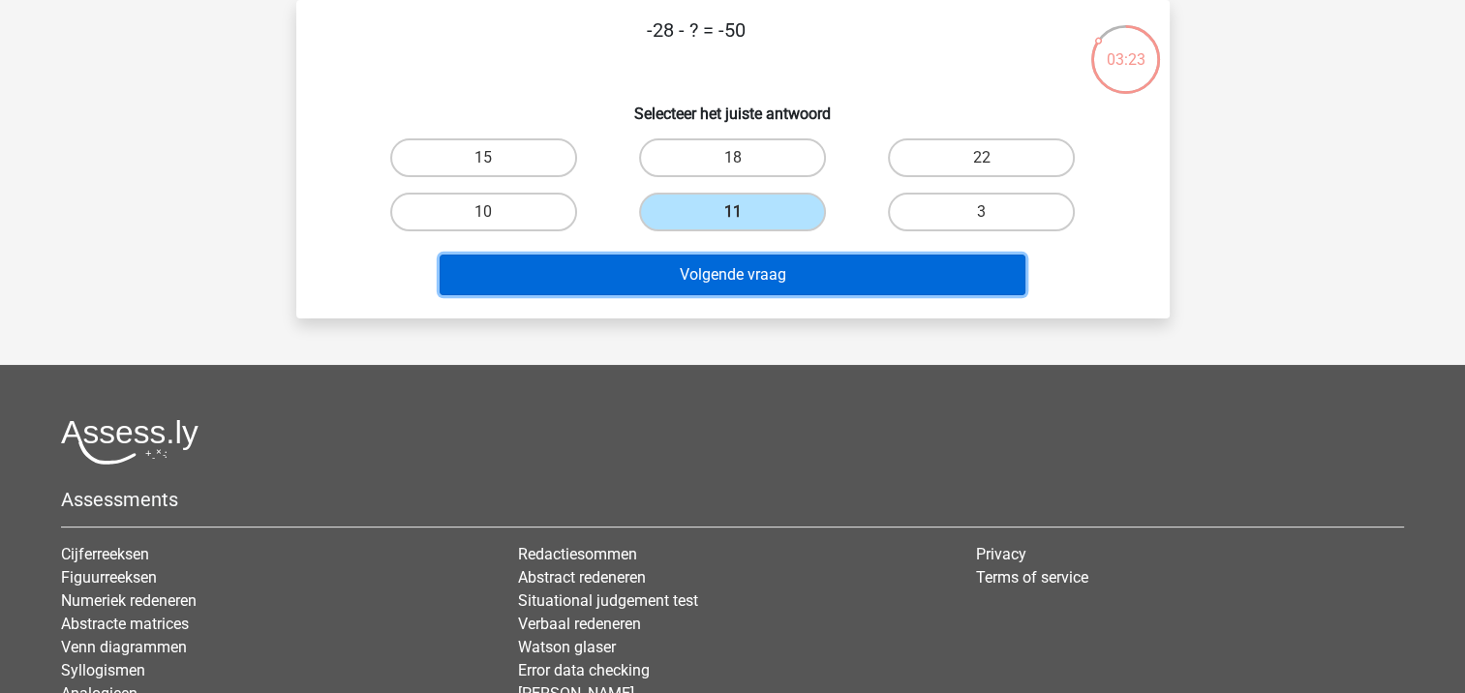
click at [749, 263] on button "Volgende vraag" at bounding box center [733, 275] width 586 height 41
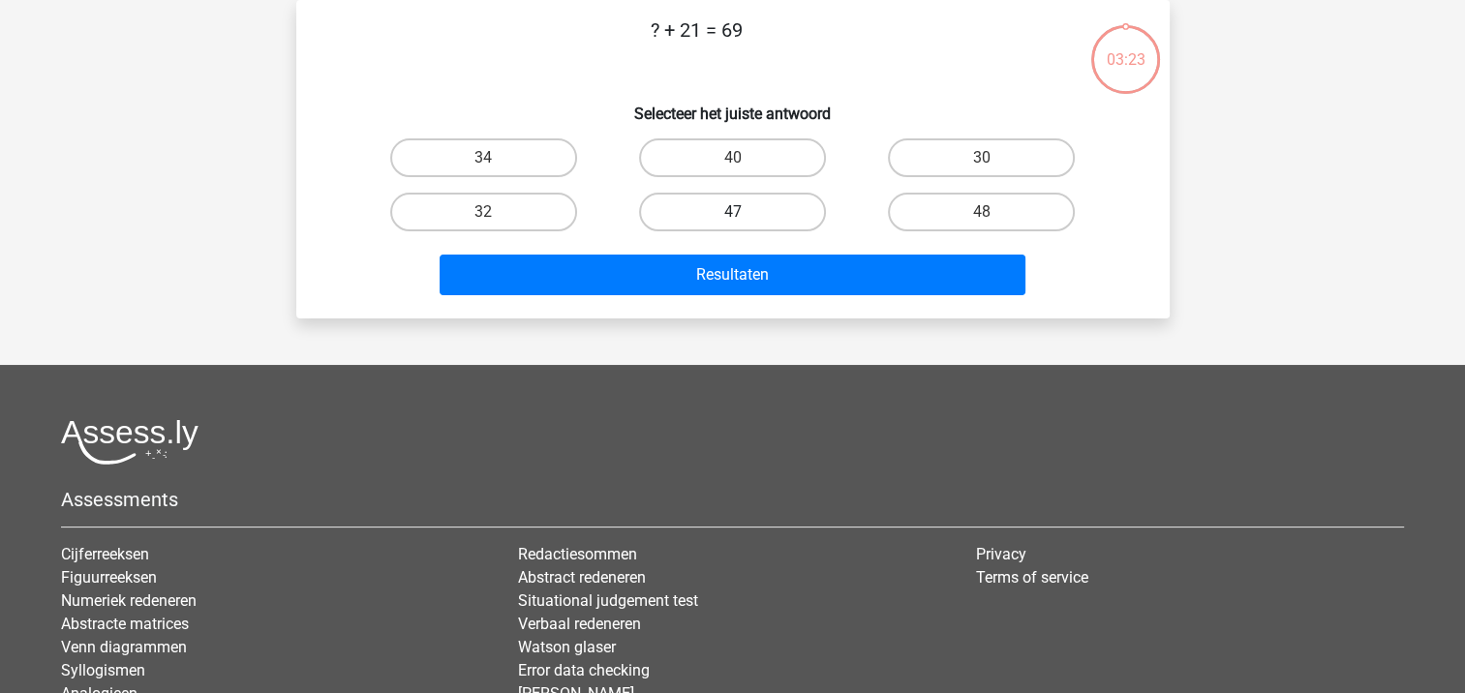
click at [748, 217] on label "47" at bounding box center [732, 212] width 187 height 39
click at [745, 217] on input "47" at bounding box center [738, 218] width 13 height 13
radio input "true"
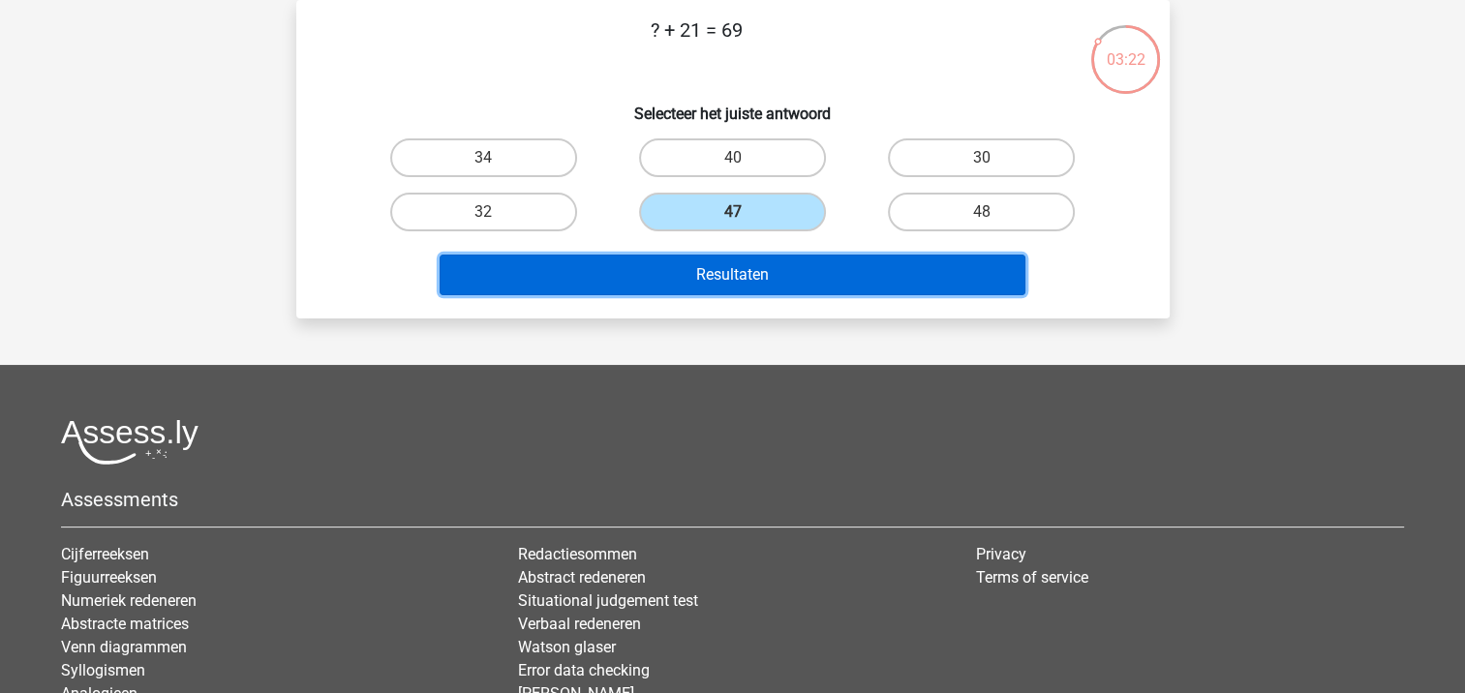
click at [749, 277] on button "Resultaten" at bounding box center [733, 275] width 586 height 41
